Goal: Task Accomplishment & Management: Use online tool/utility

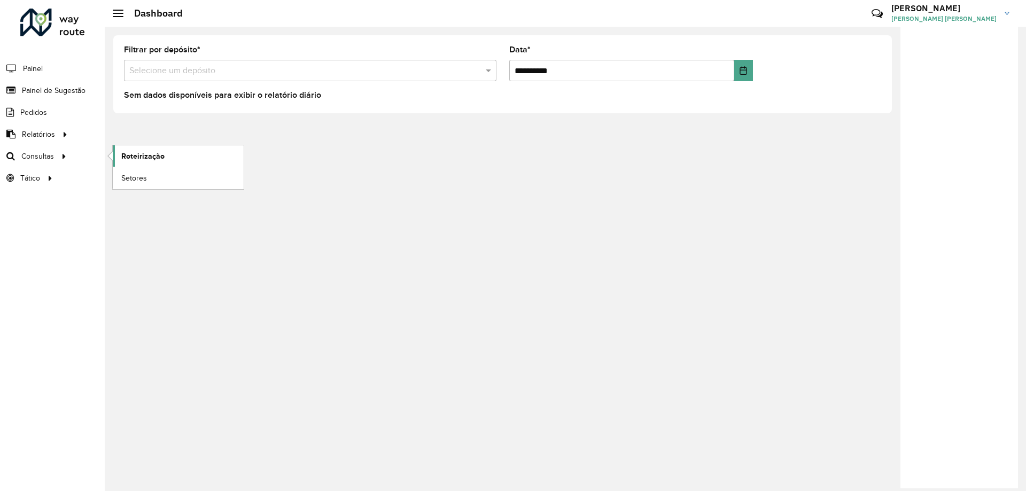
click at [127, 155] on span "Roteirização" at bounding box center [142, 156] width 43 height 11
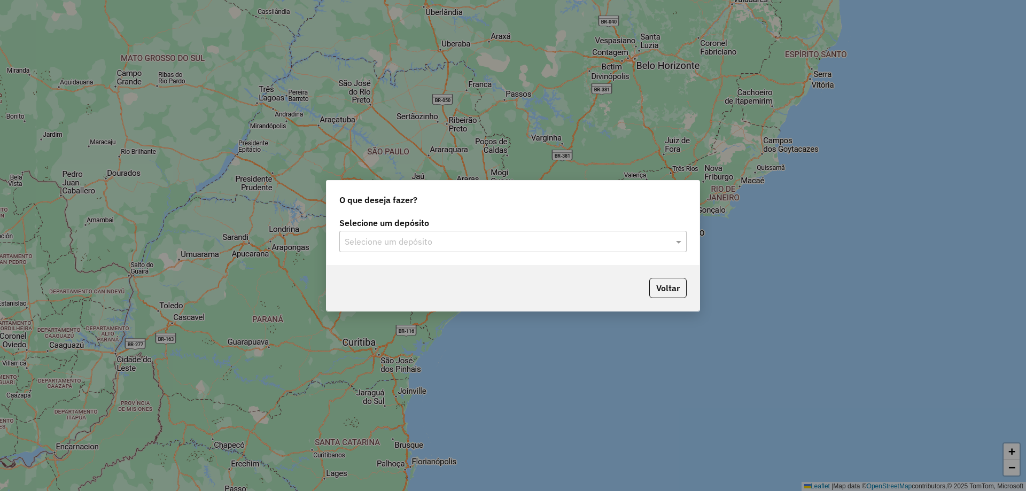
click at [412, 230] on div "Selecione um depósito Selecione um depósito" at bounding box center [512, 235] width 347 height 33
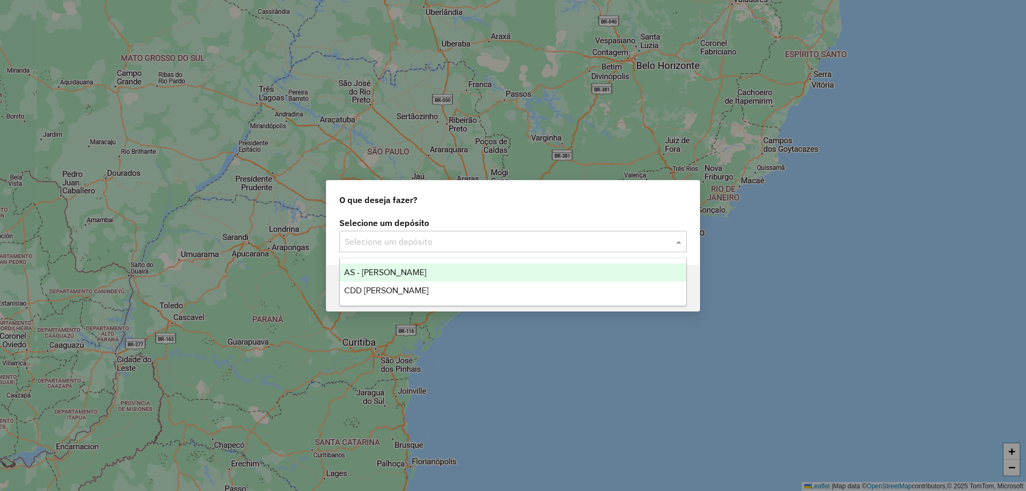
click at [410, 236] on input "text" at bounding box center [502, 242] width 315 height 13
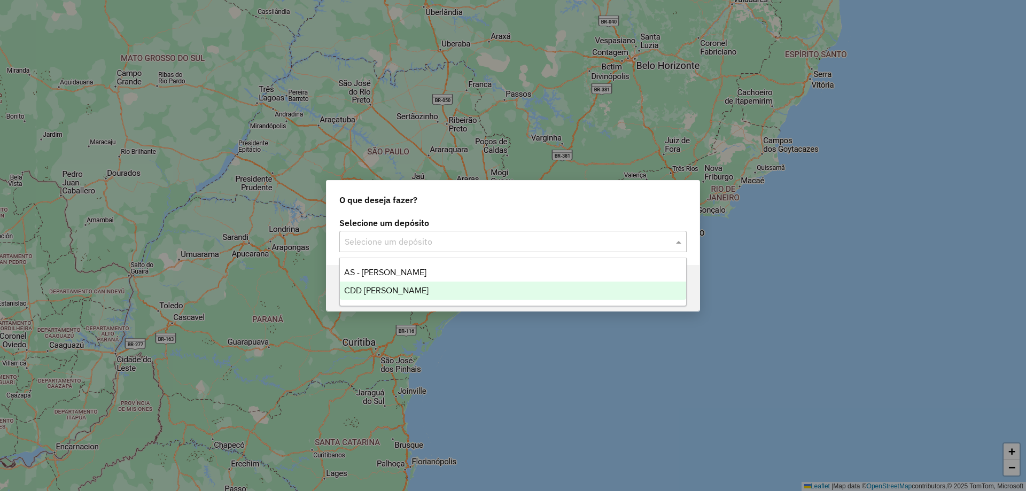
click at [387, 288] on span "CDD [PERSON_NAME]" at bounding box center [386, 290] width 84 height 9
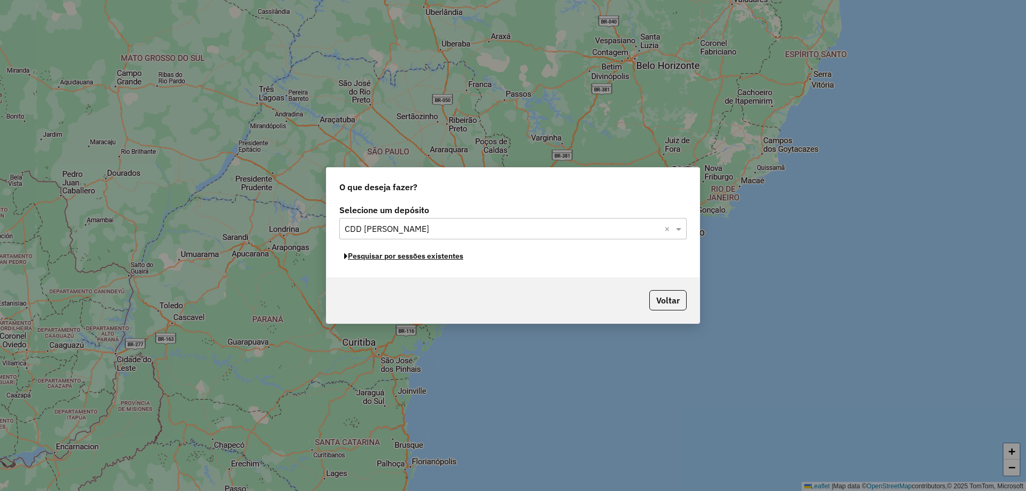
click at [434, 258] on button "Pesquisar por sessões existentes" at bounding box center [403, 256] width 129 height 17
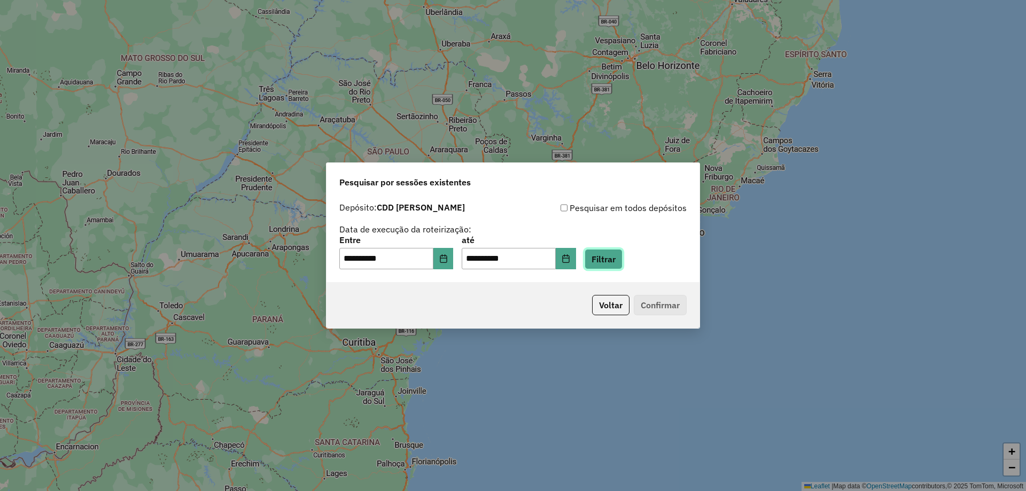
click at [620, 266] on button "Filtrar" at bounding box center [603, 259] width 38 height 20
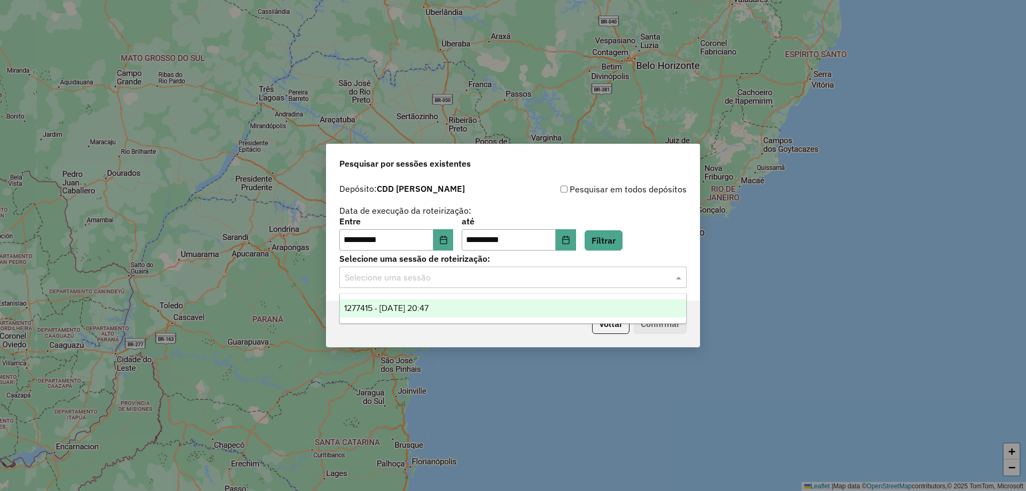
click at [466, 275] on input "text" at bounding box center [502, 277] width 315 height 13
click at [449, 309] on div "1277415 - 17/09/2025 20:47" at bounding box center [513, 308] width 346 height 18
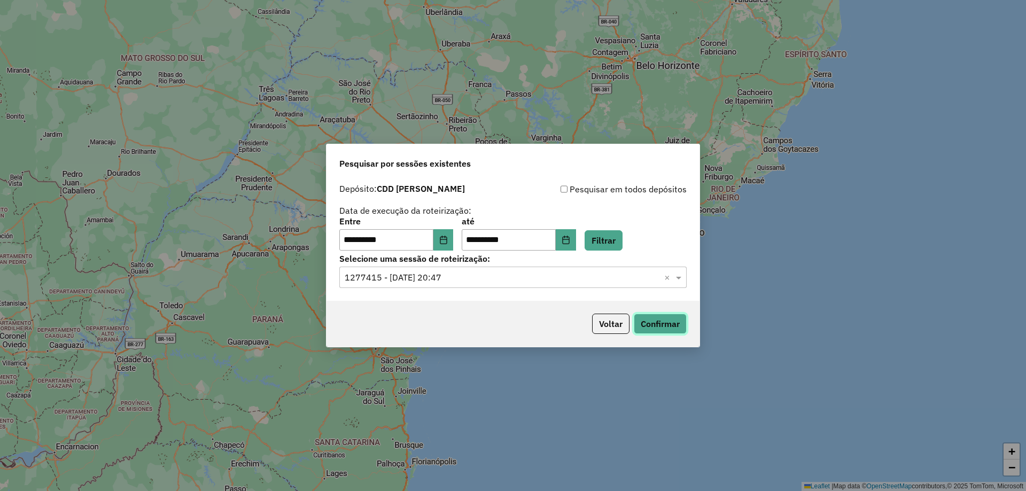
click at [672, 330] on button "Confirmar" at bounding box center [660, 324] width 53 height 20
click at [448, 243] on icon "Choose Date" at bounding box center [443, 240] width 9 height 9
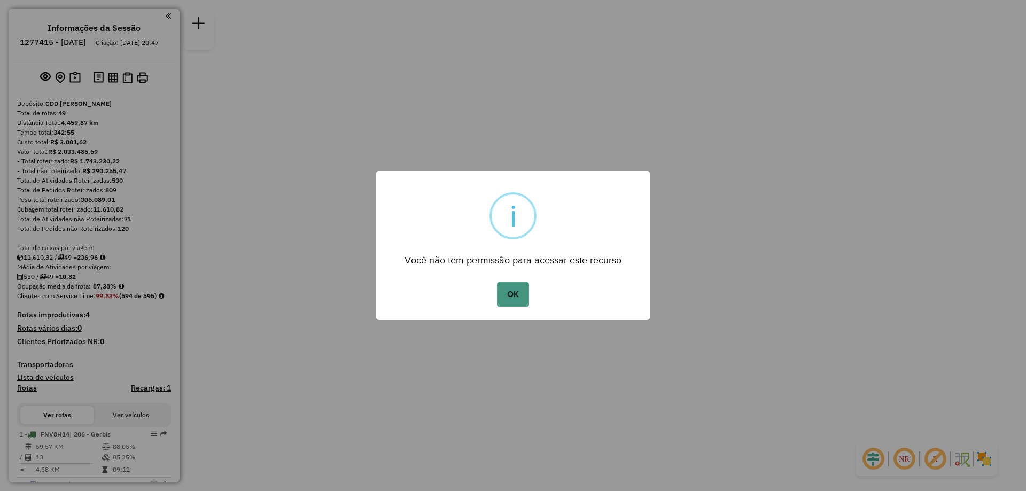
click at [511, 291] on button "OK" at bounding box center [513, 294] width 32 height 25
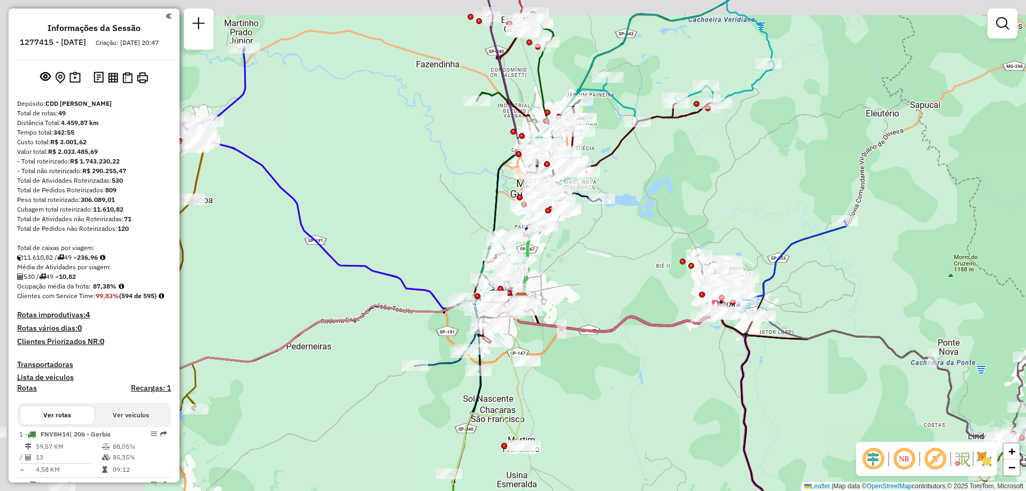
drag, startPoint x: 368, startPoint y: 251, endPoint x: 656, endPoint y: 302, distance: 292.4
click at [656, 302] on div "Janela de atendimento Grade de atendimento Capacidade Transportadoras Veículos …" at bounding box center [513, 245] width 1026 height 491
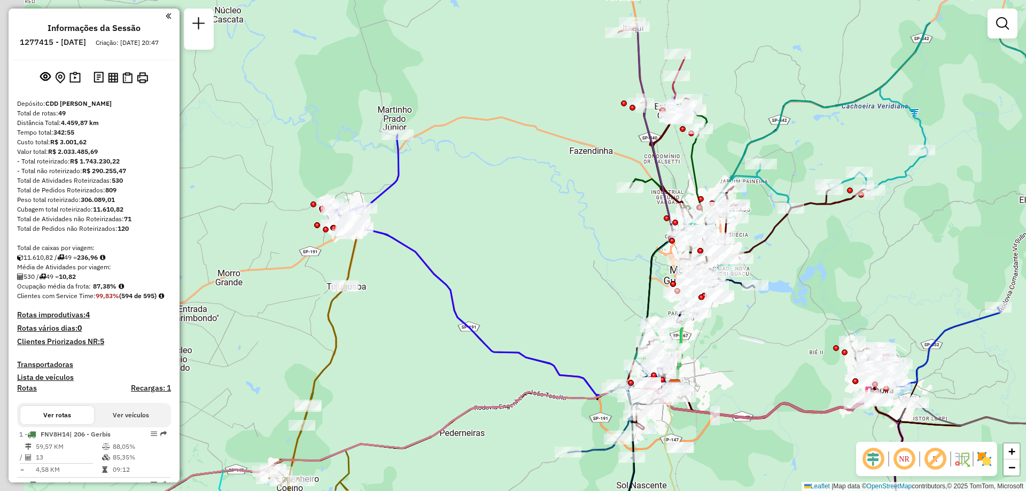
drag, startPoint x: 544, startPoint y: 267, endPoint x: 630, endPoint y: 337, distance: 111.3
click at [630, 337] on div "Janela de atendimento Grade de atendimento Capacidade Transportadoras Veículos …" at bounding box center [513, 245] width 1026 height 491
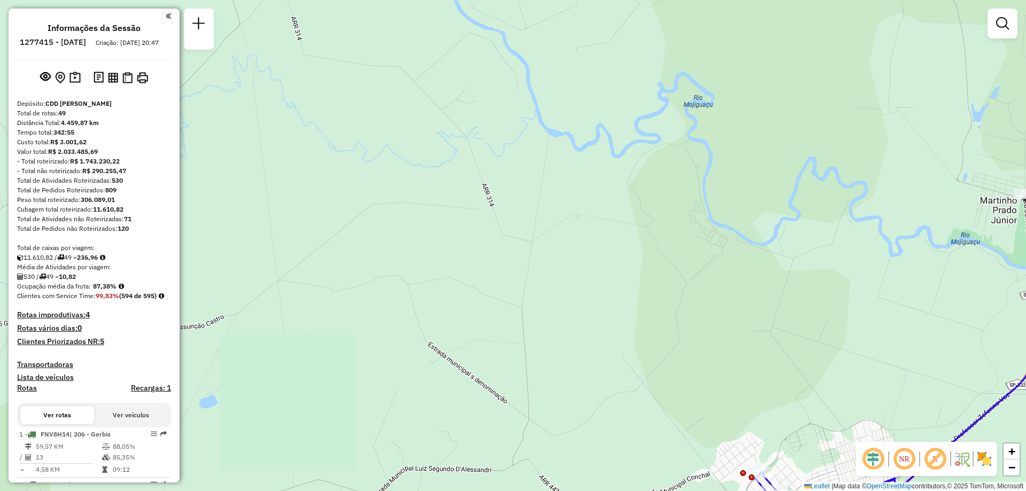
click at [81, 319] on h4 "Rotas improdutivas: 4" at bounding box center [94, 314] width 154 height 9
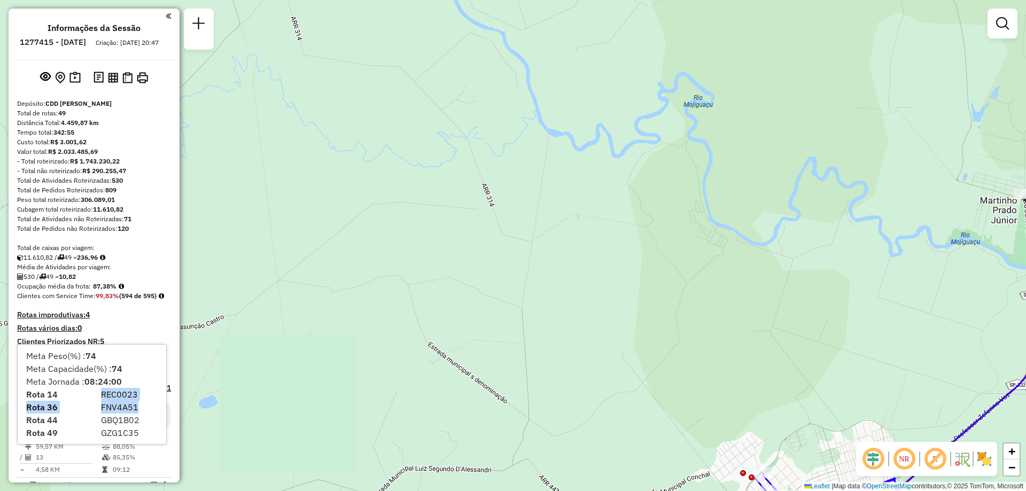
drag, startPoint x: 97, startPoint y: 396, endPoint x: 136, endPoint y: 403, distance: 39.5
click at [136, 403] on div "Meta Peso(%) : 74 Meta Capacidade(%) : 74 Meta Jornada : 08:24:00 Rota 14 REC00…" at bounding box center [92, 394] width 149 height 99
click at [135, 405] on span "FNV4A51" at bounding box center [119, 407] width 37 height 11
drag, startPoint x: 130, startPoint y: 411, endPoint x: 100, endPoint y: 407, distance: 29.8
click at [100, 407] on div "FNV4A51" at bounding box center [132, 407] width 75 height 13
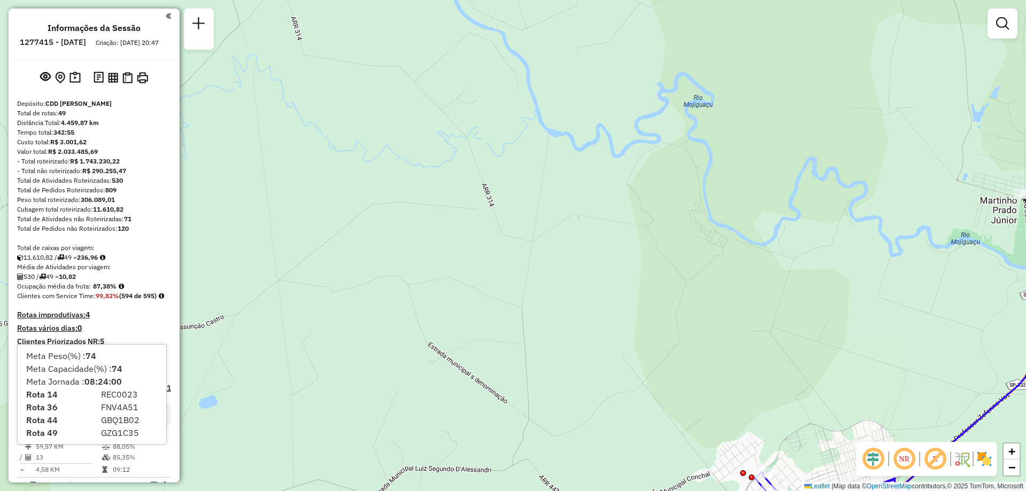
click at [101, 416] on span "GBQ1B02" at bounding box center [120, 420] width 38 height 11
drag, startPoint x: 99, startPoint y: 419, endPoint x: 141, endPoint y: 419, distance: 41.7
click at [141, 419] on div "GBQ1B02" at bounding box center [132, 420] width 75 height 13
click at [114, 438] on span "GZG1C35" at bounding box center [120, 432] width 38 height 11
click at [53, 434] on strong "Rota 49" at bounding box center [42, 432] width 32 height 11
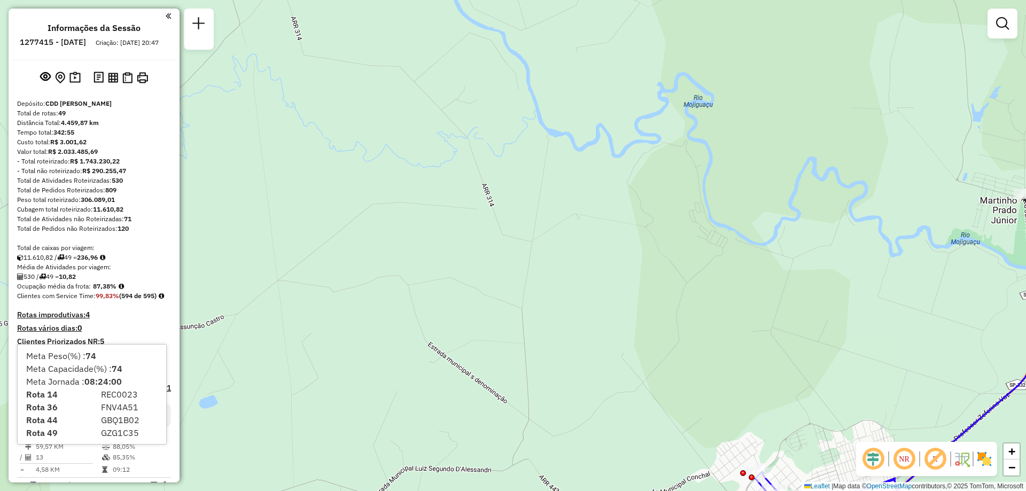
click at [74, 319] on h4 "Rotas improdutivas: 4" at bounding box center [94, 314] width 154 height 9
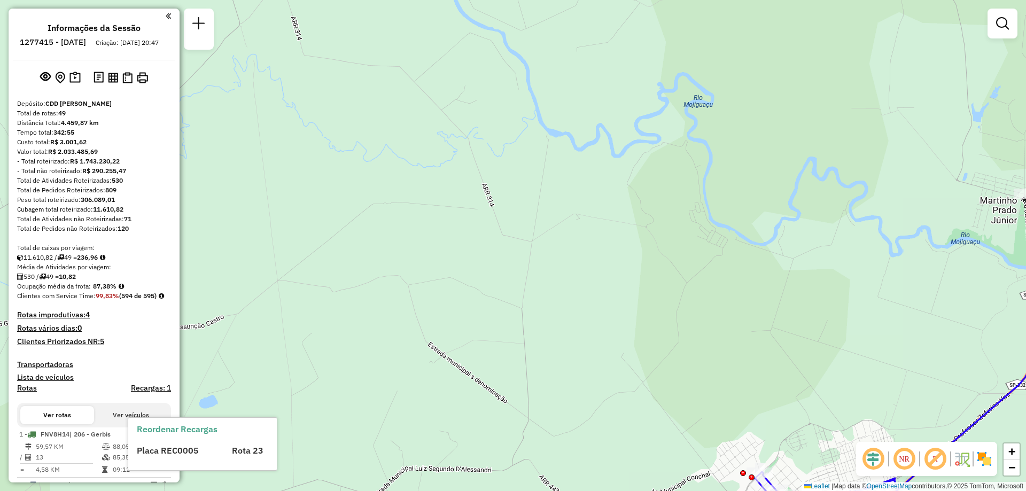
click at [146, 393] on h4 "Recargas: 1" at bounding box center [151, 388] width 40 height 9
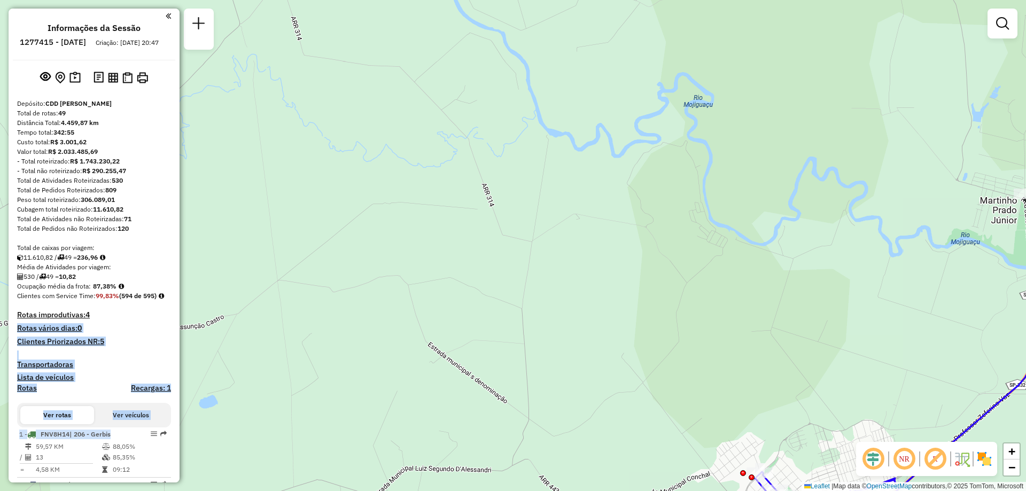
drag, startPoint x: 161, startPoint y: 454, endPoint x: 135, endPoint y: 261, distance: 194.2
click at [41, 82] on em at bounding box center [45, 76] width 11 height 11
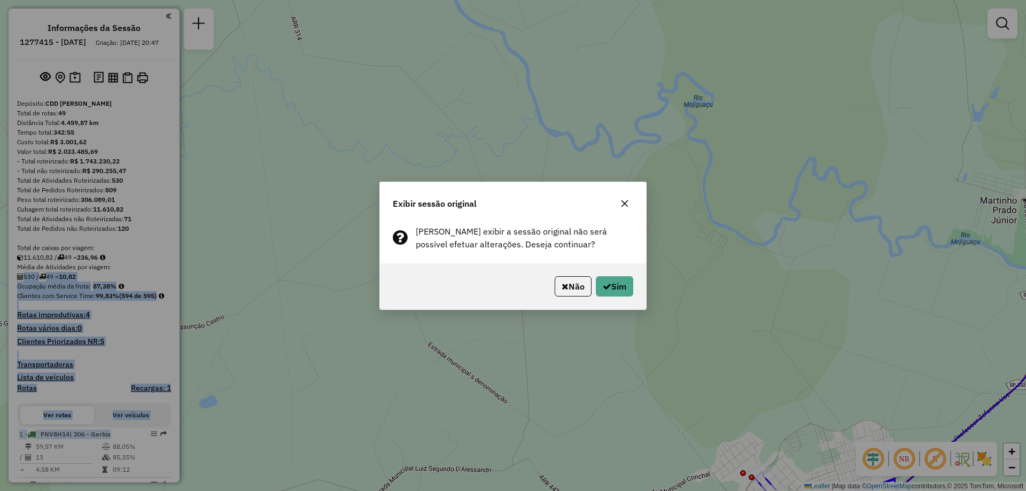
click at [623, 205] on icon "button" at bounding box center [624, 203] width 7 height 7
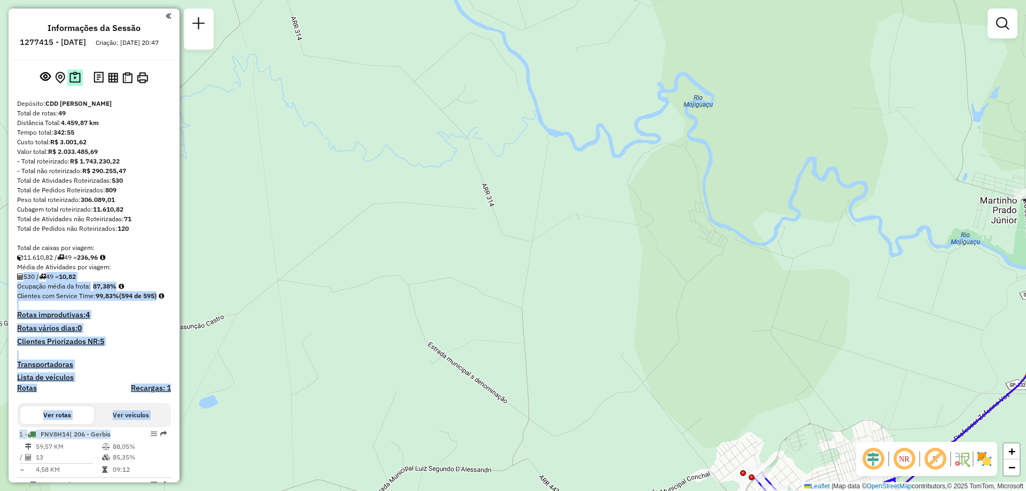
click at [80, 85] on button at bounding box center [74, 77] width 15 height 17
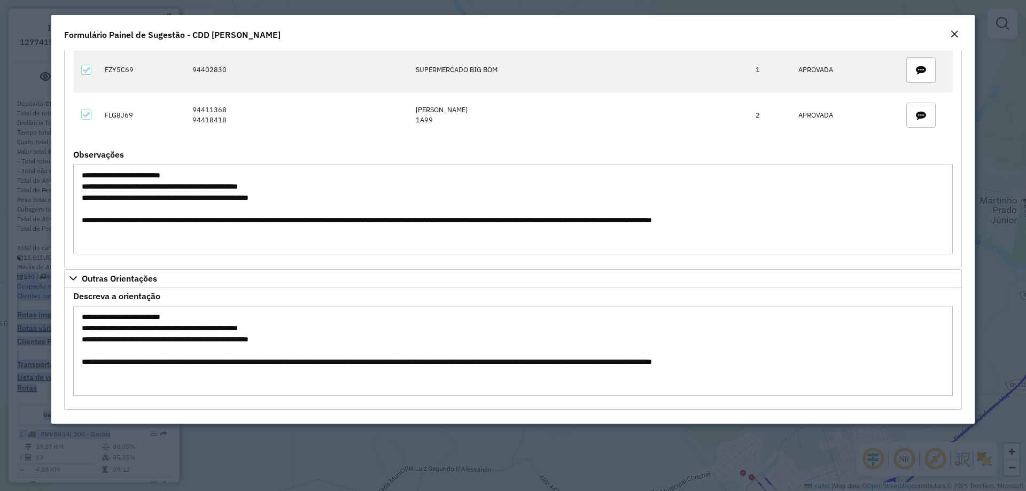
scroll to position [2829, 0]
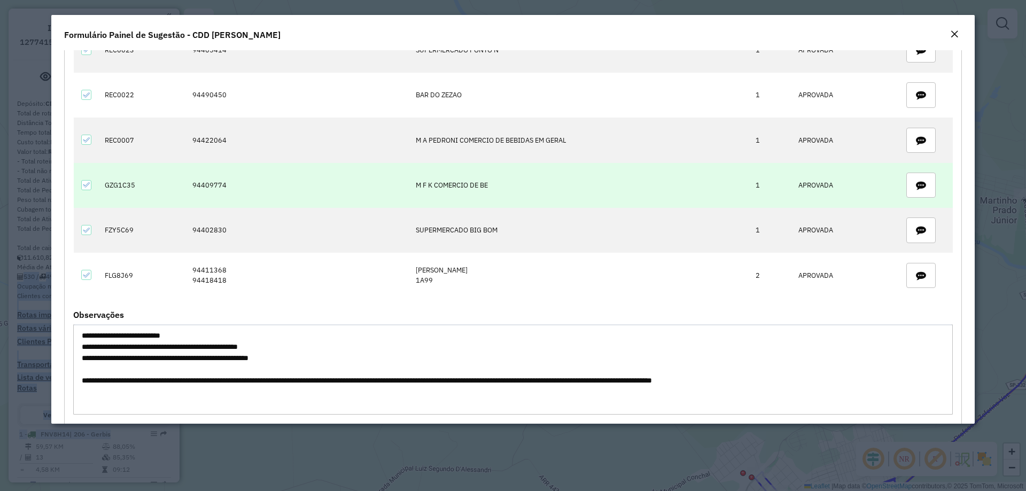
drag, startPoint x: 132, startPoint y: 183, endPoint x: 104, endPoint y: 186, distance: 28.4
click at [104, 186] on td "GZG1C35" at bounding box center [143, 185] width 88 height 45
drag, startPoint x: 224, startPoint y: 185, endPoint x: 206, endPoint y: 187, distance: 17.7
click at [206, 187] on td "94409774" at bounding box center [298, 185] width 223 height 45
copy td "9774"
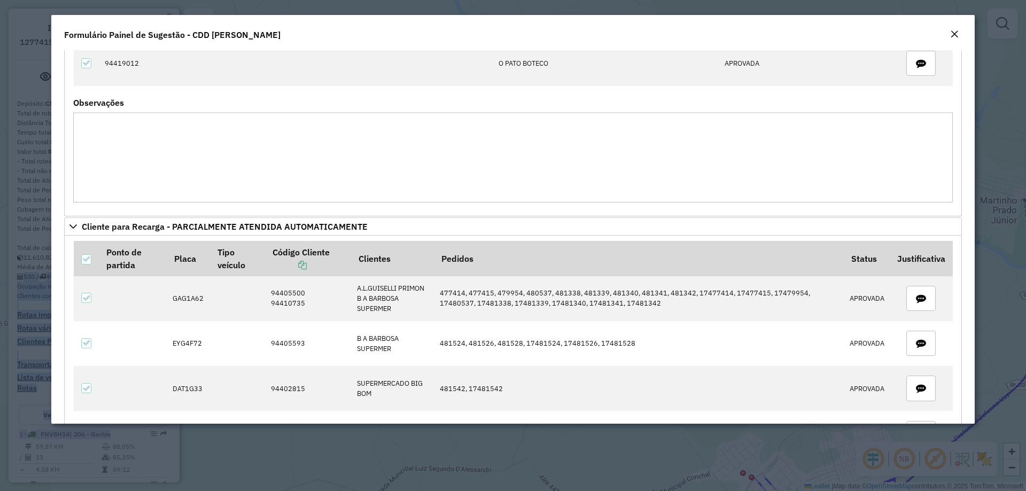
scroll to position [1868, 0]
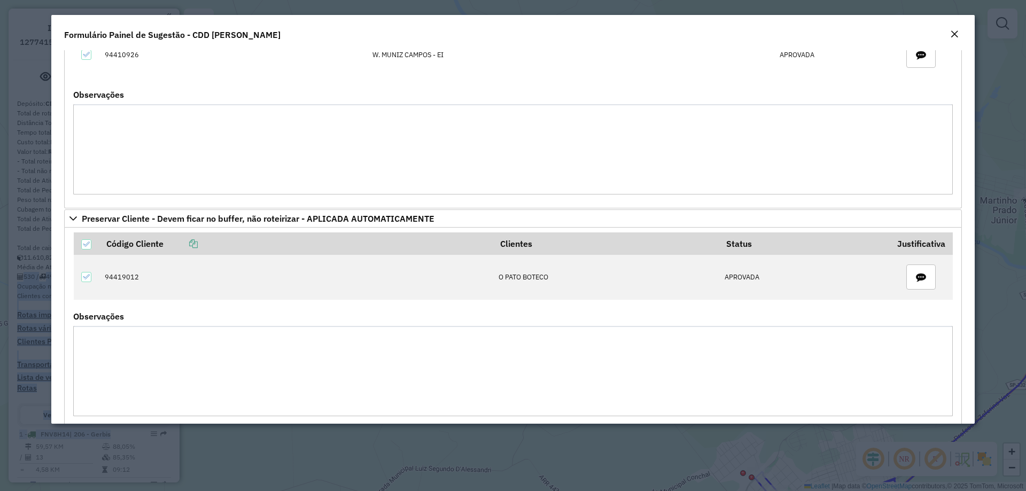
click at [955, 32] on em "Close" at bounding box center [954, 34] width 9 height 9
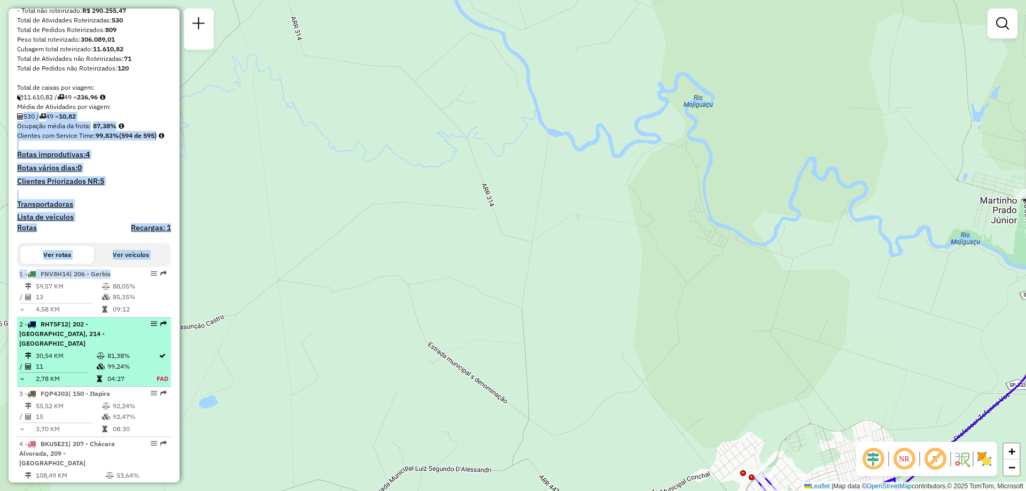
scroll to position [321, 0]
